Goal: Information Seeking & Learning: Learn about a topic

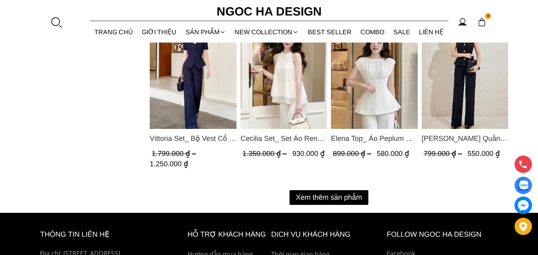
scroll to position [1075, 0]
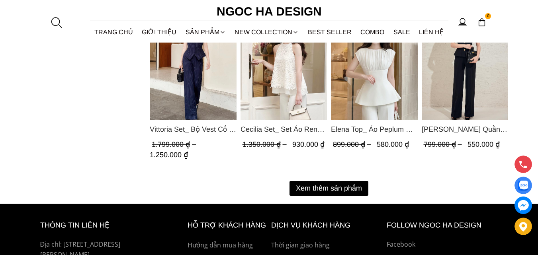
click at [326, 186] on button "Xem thêm sản phẩm" at bounding box center [329, 188] width 79 height 15
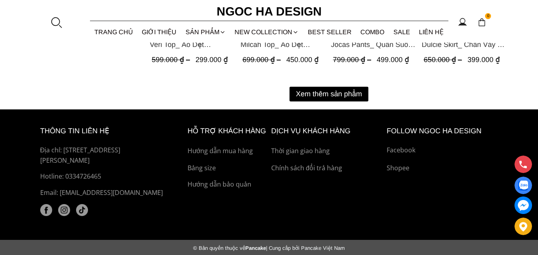
scroll to position [2011, 0]
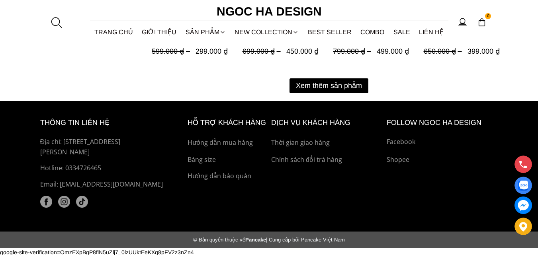
click at [325, 86] on button "Xem thêm sản phẩm" at bounding box center [329, 85] width 79 height 15
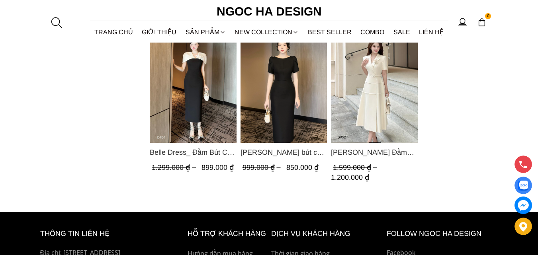
scroll to position [2728, 0]
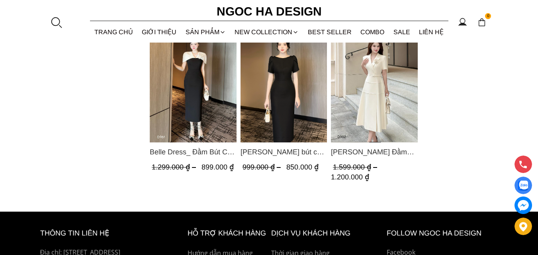
click at [299, 101] on img "Product image - Alice Dress_Đầm bút chì ,tay nụ hồng ,bồng đầu tay màu đen D727" at bounding box center [283, 84] width 87 height 115
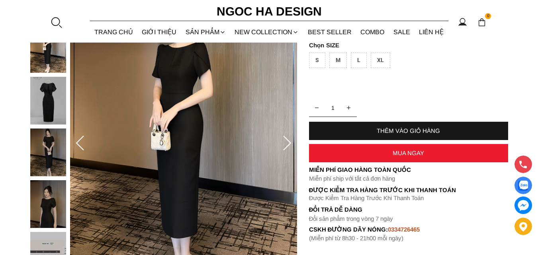
scroll to position [119, 0]
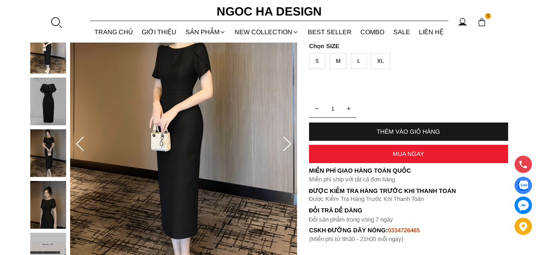
click at [288, 146] on icon at bounding box center [287, 144] width 8 height 15
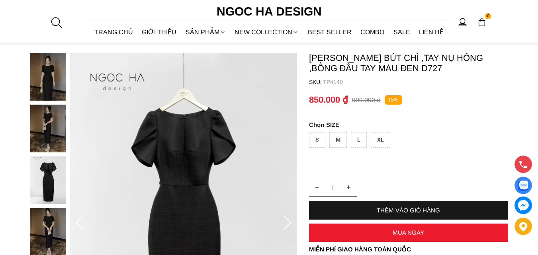
scroll to position [40, 0]
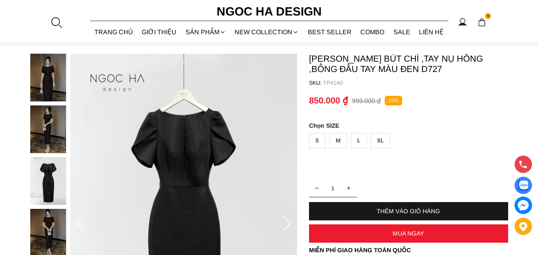
click at [198, 164] on img at bounding box center [183, 224] width 227 height 340
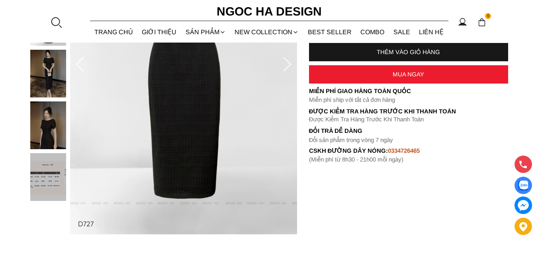
click at [59, 129] on img at bounding box center [48, 126] width 36 height 48
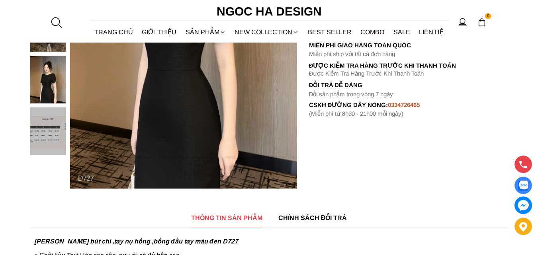
scroll to position [159, 0]
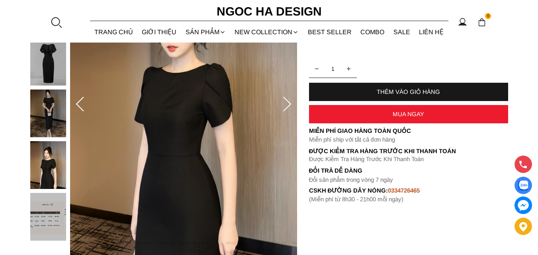
click at [288, 98] on icon at bounding box center [287, 105] width 16 height 16
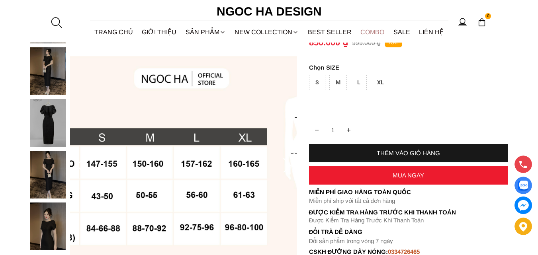
scroll to position [40, 0]
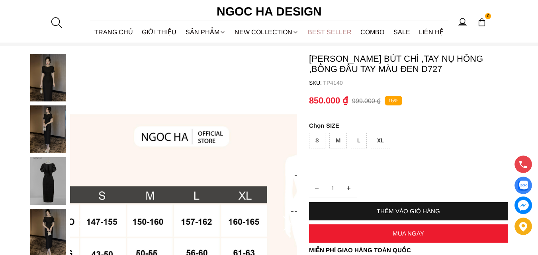
click at [339, 34] on link "BEST SELLER" at bounding box center [329, 32] width 53 height 21
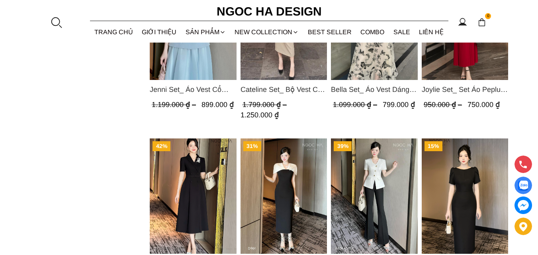
scroll to position [637, 0]
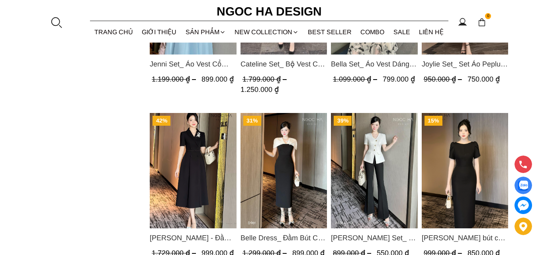
click at [193, 180] on img "Product image - Irene Dress - Đầm Vest Dáng Xòe Kèm Đai D713" at bounding box center [193, 170] width 87 height 115
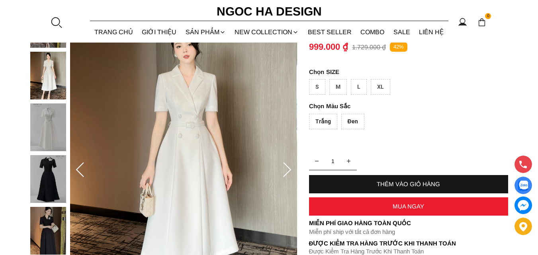
scroll to position [80, 0]
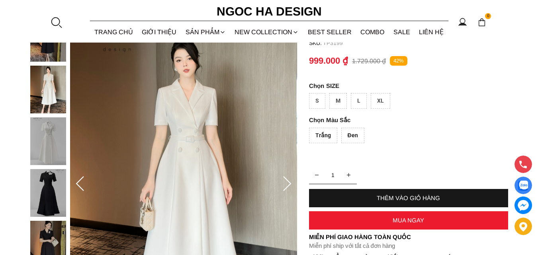
click at [288, 185] on icon at bounding box center [287, 184] width 16 height 16
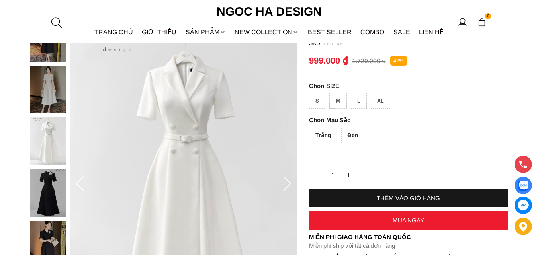
click at [288, 184] on icon at bounding box center [287, 184] width 16 height 16
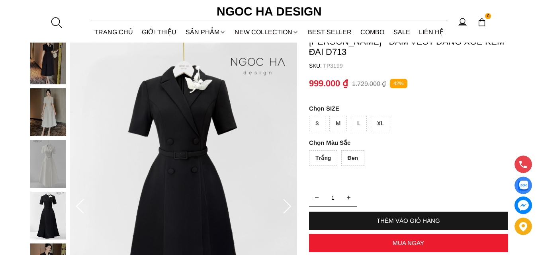
scroll to position [40, 0]
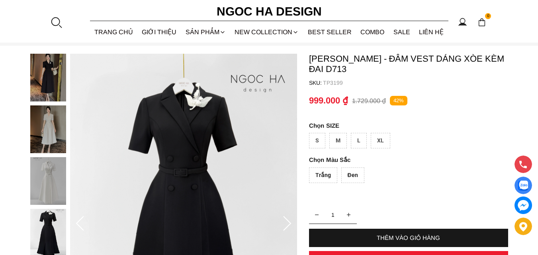
click at [46, 118] on img at bounding box center [48, 130] width 36 height 48
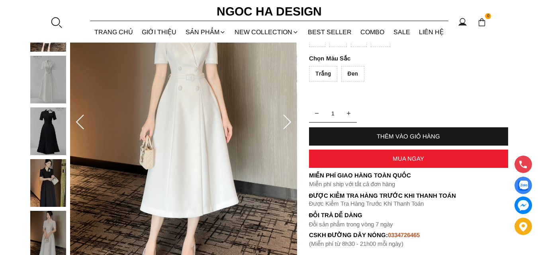
scroll to position [119, 0]
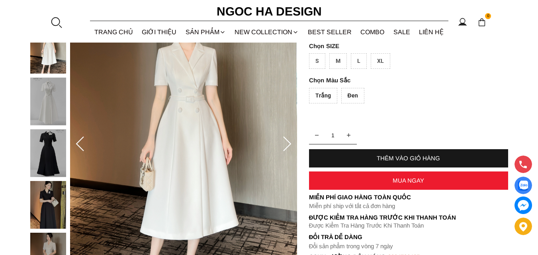
click at [288, 143] on icon at bounding box center [287, 145] width 16 height 16
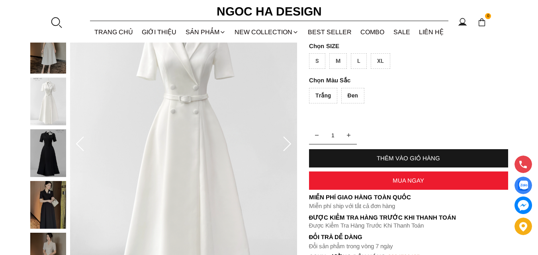
drag, startPoint x: 325, startPoint y: 97, endPoint x: 426, endPoint y: 106, distance: 101.6
click at [324, 97] on div "Trắng" at bounding box center [323, 96] width 28 height 16
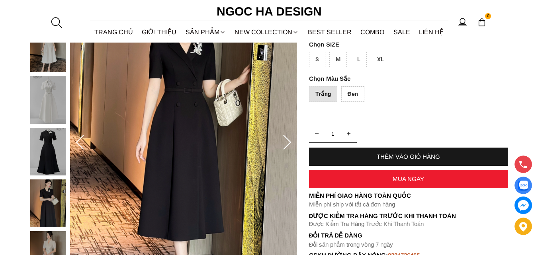
scroll to position [40, 0]
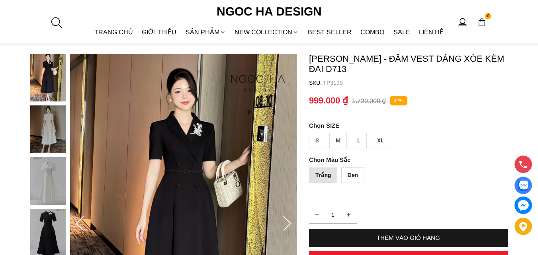
click at [357, 175] on div "Đen" at bounding box center [352, 176] width 23 height 16
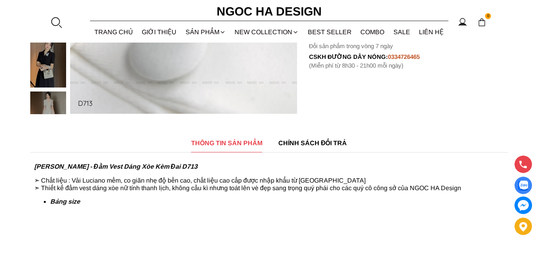
scroll to position [358, 0]
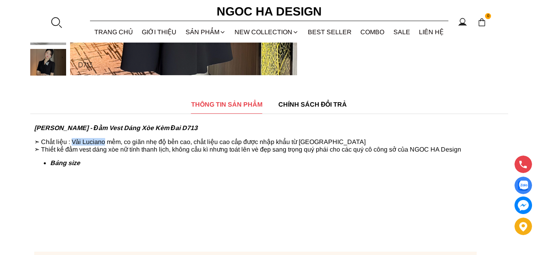
drag, startPoint x: 105, startPoint y: 142, endPoint x: 75, endPoint y: 142, distance: 29.5
click at [74, 141] on p "➣ Chất liệu : Vải Luciano mềm, co giãn nhẹ độ bền cao, chất liệu cao cấp được n…" at bounding box center [269, 145] width 470 height 15
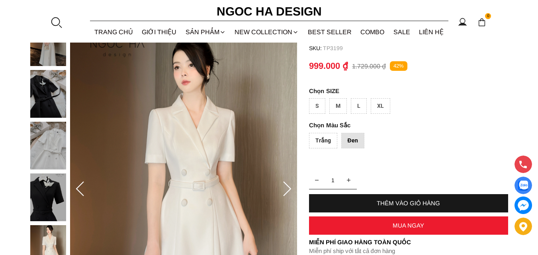
scroll to position [80, 0]
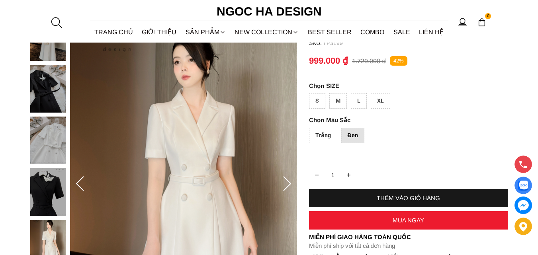
copy p "Vải Luciano"
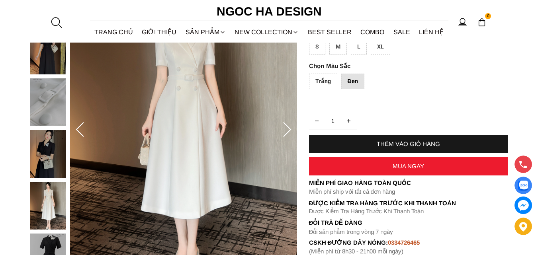
scroll to position [40, 0]
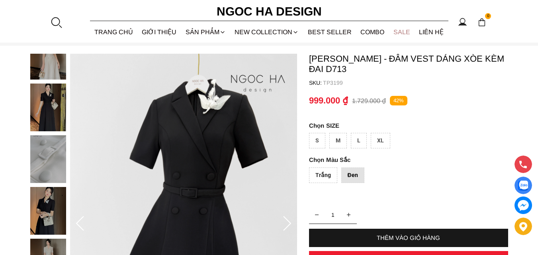
click at [405, 31] on link "SALE" at bounding box center [402, 32] width 26 height 21
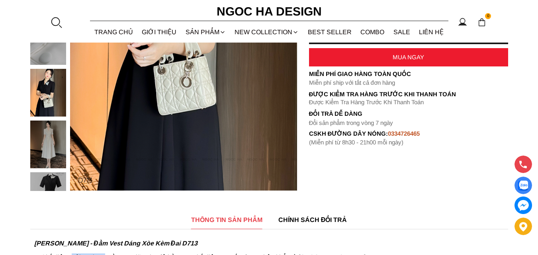
scroll to position [159, 0]
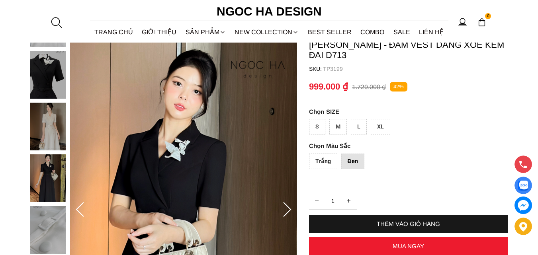
scroll to position [40, 0]
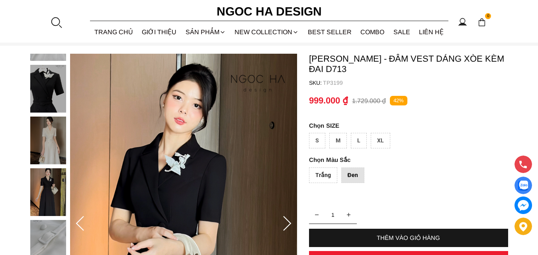
click at [43, 135] on div at bounding box center [50, 65] width 40 height 828
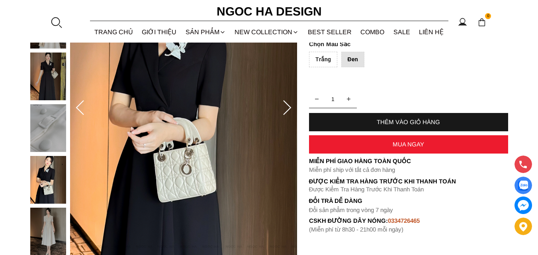
scroll to position [159, 0]
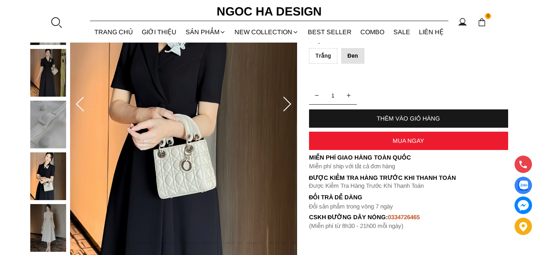
click at [291, 108] on icon at bounding box center [287, 105] width 16 height 16
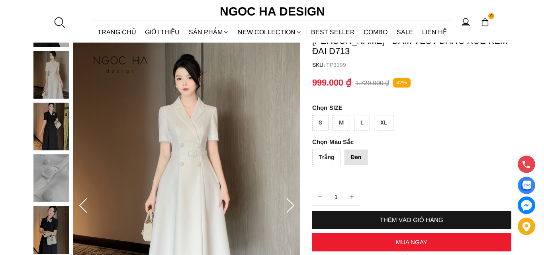
scroll to position [40, 0]
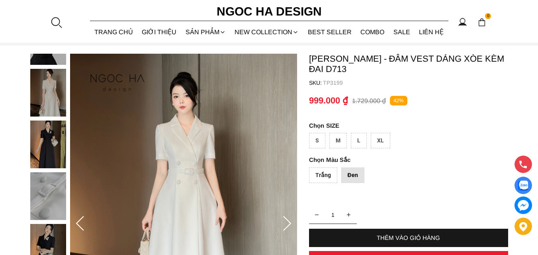
click at [184, 131] on img at bounding box center [183, 224] width 227 height 340
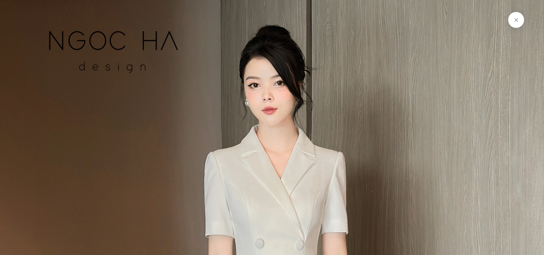
scroll to position [10531, 0]
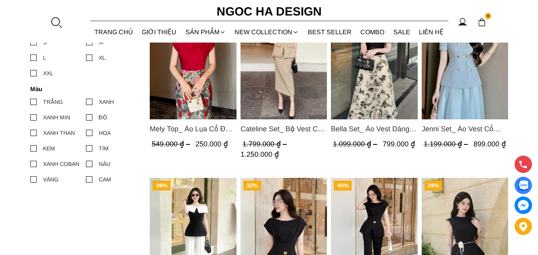
scroll to position [518, 0]
